Goal: Manage account settings

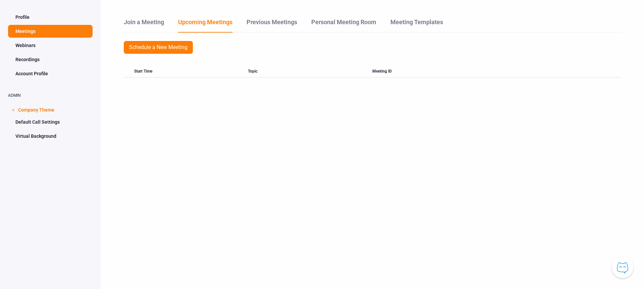
click at [25, 18] on link "Profile" at bounding box center [50, 17] width 85 height 13
click at [128, 17] on link "Join a Meeting" at bounding box center [143, 24] width 41 height 14
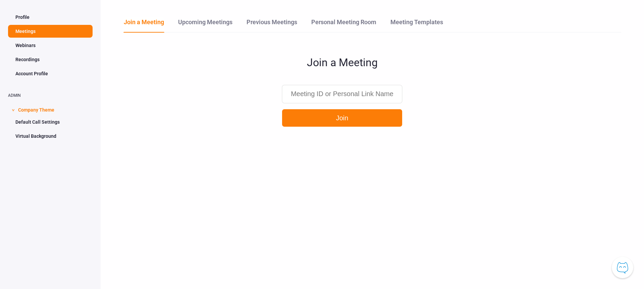
click at [47, 16] on link "Profile" at bounding box center [50, 17] width 85 height 13
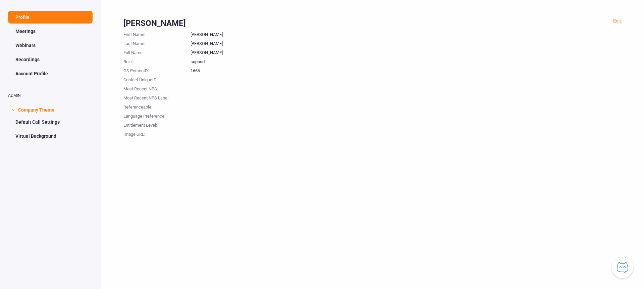
click at [618, 11] on div "Edit Raghuram Ketharaju First Name : Raghuram Last Name : Ketharaju Full Name :…" at bounding box center [373, 144] width 544 height 289
click at [616, 20] on link "Edit" at bounding box center [617, 20] width 8 height 5
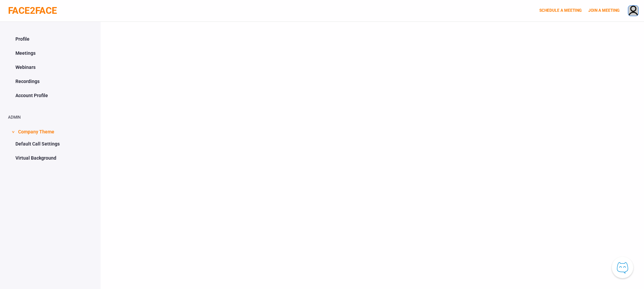
click at [632, 9] on img at bounding box center [633, 11] width 10 height 11
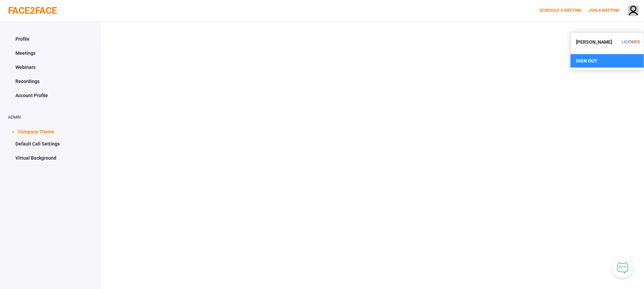
click at [582, 59] on div "SIGN OUT" at bounding box center [607, 60] width 73 height 13
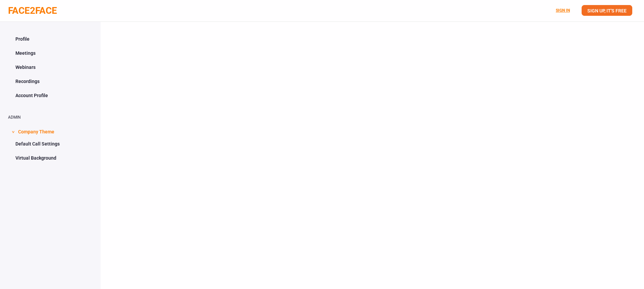
click at [561, 10] on link "SIGN IN" at bounding box center [563, 10] width 14 height 5
